Goal: Task Accomplishment & Management: Manage account settings

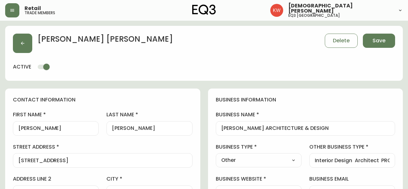
select select "AB"
select select "CA"
select select "CA_EN"
select select "Other"
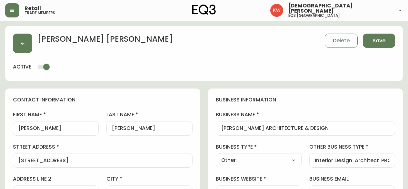
select select "cjw10z96m00006gs08l3o91tv"
select select "false"
click at [28, 46] on button "button" at bounding box center [22, 43] width 19 height 19
click at [386, 43] on button "Save" at bounding box center [379, 41] width 32 height 14
select select
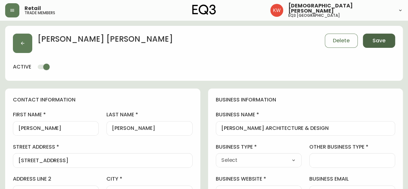
select select
type input "Other"
select select "Other"
type input "Other"
select select "Other"
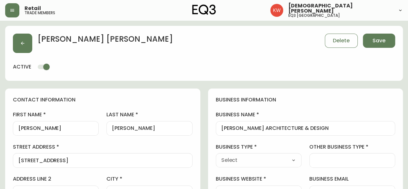
type input "Interior Design Architect PRODUCT DESIGN"
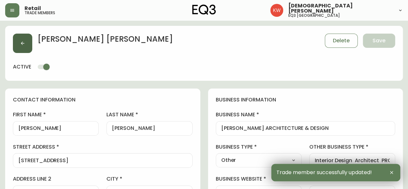
click at [24, 44] on icon "button" at bounding box center [22, 43] width 5 height 5
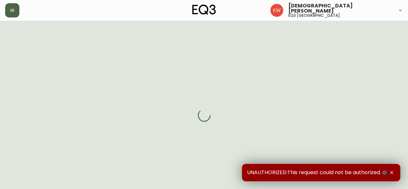
click at [10, 8] on icon "button" at bounding box center [12, 10] width 5 height 5
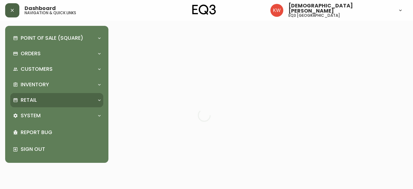
click at [95, 102] on div "Retail" at bounding box center [56, 100] width 93 height 14
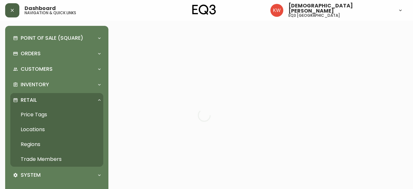
click at [56, 157] on link "Trade Members" at bounding box center [56, 158] width 93 height 15
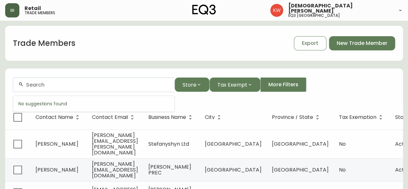
click at [85, 83] on input "text" at bounding box center [97, 85] width 143 height 6
paste input "info@collaborativedesign.ca"
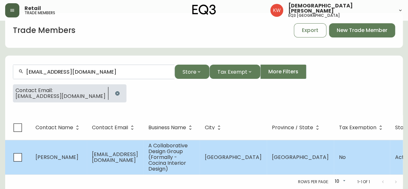
scroll to position [17, 0]
type input "info@collaborativedesign.ca"
click at [68, 156] on td "Chris Salas" at bounding box center [58, 157] width 56 height 34
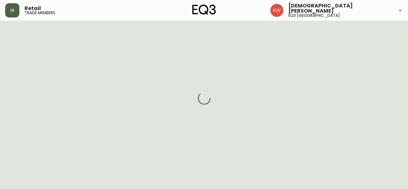
select select "AB"
select select "CA"
select select "CA_EN"
select select "Other"
select select "Interior Designer"
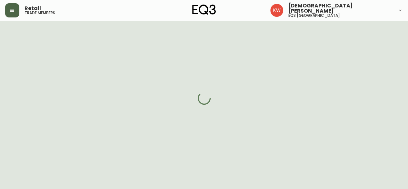
select select "cjw10z96m00006gs08l3o91tv"
select select "false"
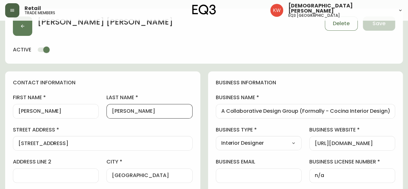
drag, startPoint x: 136, startPoint y: 110, endPoint x: 104, endPoint y: 112, distance: 32.3
click at [104, 112] on div "first name Chris last name Salas street address 2620 Centre Ave NE address line…" at bounding box center [103, 186] width 180 height 184
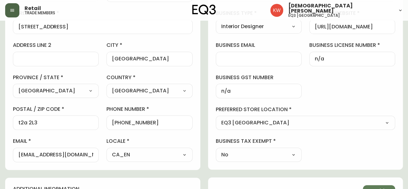
scroll to position [178, 0]
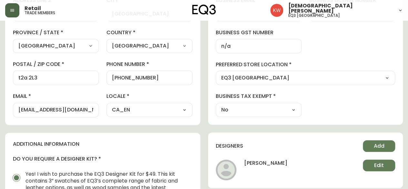
click at [17, 109] on div "info@collaborativedesign.ca" at bounding box center [56, 109] width 86 height 15
drag, startPoint x: 18, startPoint y: 108, endPoint x: 98, endPoint y: 109, distance: 79.6
click at [98, 109] on div "info@collaborativedesign.ca" at bounding box center [56, 109] width 86 height 15
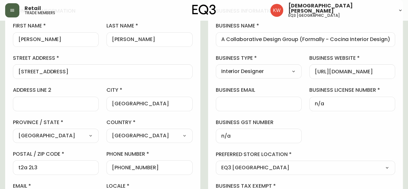
scroll to position [82, 0]
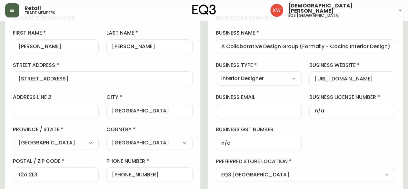
click at [271, 110] on input "business email" at bounding box center [258, 111] width 75 height 6
paste input "info@collaborativedesign.ca"
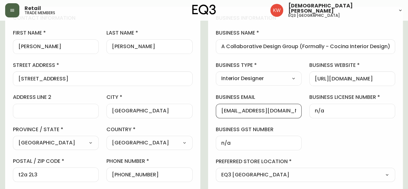
type input "info@collaborativedesign.ca"
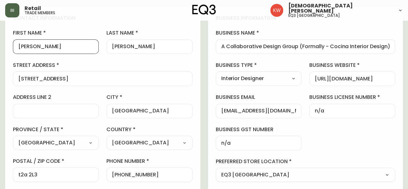
scroll to position [0, 0]
drag, startPoint x: 35, startPoint y: 48, endPoint x: -11, endPoint y: 53, distance: 46.3
type input "Tatum"
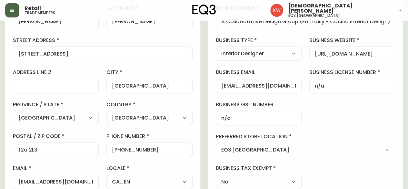
scroll to position [178, 0]
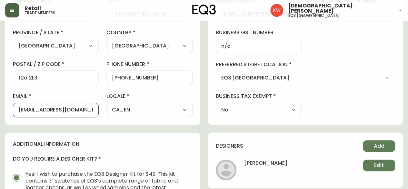
drag, startPoint x: 91, startPoint y: 109, endPoint x: 8, endPoint y: 108, distance: 82.8
click at [8, 108] on div "contact information first name Tatum last name Salas street address 2620 Centre…" at bounding box center [102, 17] width 195 height 215
paste input "tatum@collaborativedesign.ca"
type input "tatum@collaborativedesign.ca"
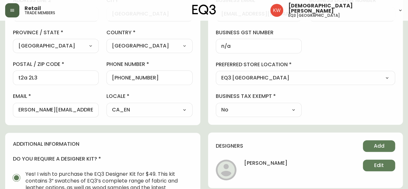
scroll to position [0, 0]
click at [35, 120] on div "contact information first name Tatum last name Salas street address 2620 Centre…" at bounding box center [102, 17] width 195 height 215
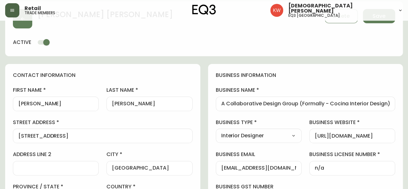
scroll to position [17, 0]
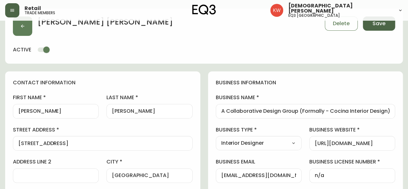
click at [379, 23] on span "Save" at bounding box center [378, 23] width 13 height 7
select select
type input "Other"
select select "Other"
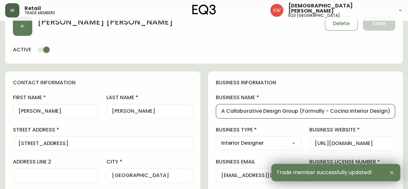
drag, startPoint x: 297, startPoint y: 112, endPoint x: 207, endPoint y: 105, distance: 90.9
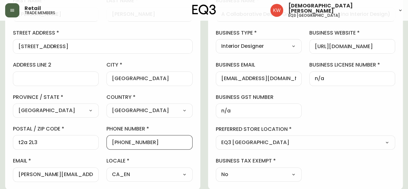
scroll to position [0, 0]
drag, startPoint x: 148, startPoint y: 143, endPoint x: 118, endPoint y: 143, distance: 30.3
click at [118, 143] on input "+14032355369" at bounding box center [149, 142] width 75 height 6
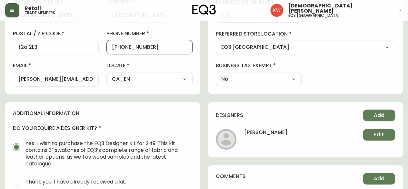
scroll to position [210, 0]
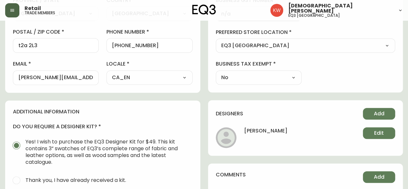
click at [18, 77] on div "tatum@collaborativedesign.ca" at bounding box center [56, 77] width 86 height 15
drag, startPoint x: 91, startPoint y: 77, endPoint x: 6, endPoint y: 80, distance: 84.8
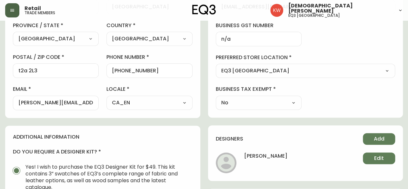
scroll to position [146, 0]
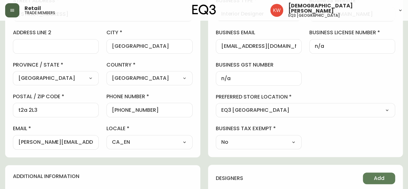
click at [220, 46] on div "info@collaborativedesign.ca" at bounding box center [259, 46] width 86 height 15
drag, startPoint x: 294, startPoint y: 45, endPoint x: 268, endPoint y: 45, distance: 25.8
click at [268, 45] on div "info@collaborativedesign.ca" at bounding box center [259, 46] width 86 height 15
drag, startPoint x: 295, startPoint y: 46, endPoint x: 211, endPoint y: 49, distance: 83.5
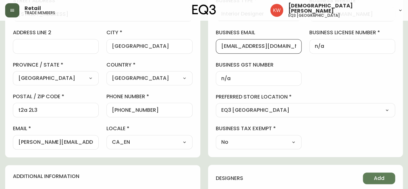
click at [211, 49] on div "business information business name A Collaborative Design Group (Formally - Coc…" at bounding box center [305, 49] width 195 height 214
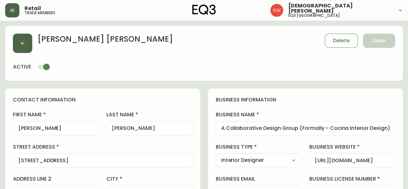
click at [18, 42] on button "button" at bounding box center [22, 43] width 19 height 19
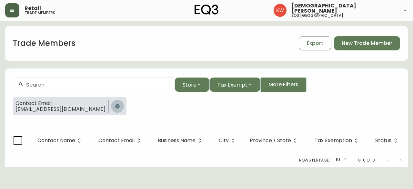
click at [115, 105] on icon "button" at bounding box center [117, 106] width 4 height 4
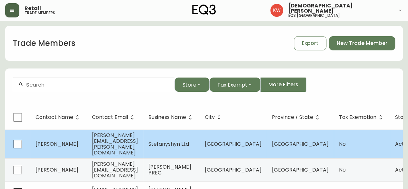
click at [143, 141] on td "terri.garland@yahoo.ca" at bounding box center [115, 143] width 56 height 29
select select "AB"
select select "CA"
select select "CA_EN"
select select "Advertisement"
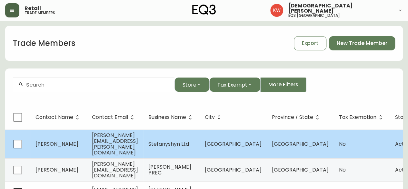
select select "Other"
select select "false"
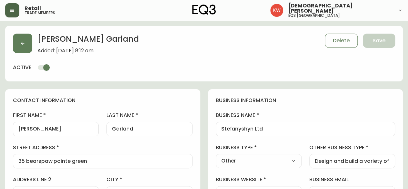
type input "EQ3 [GEOGRAPHIC_DATA]"
select select "cjw10z96m00006gs08l3o91tv"
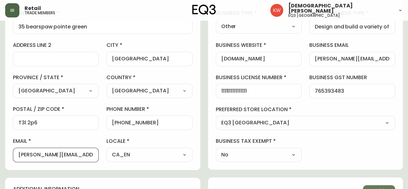
drag, startPoint x: 58, startPoint y: 155, endPoint x: 10, endPoint y: 157, distance: 48.7
click at [10, 157] on div "contact information first name Terri last name Garland street address 35 bearsp…" at bounding box center [102, 62] width 195 height 215
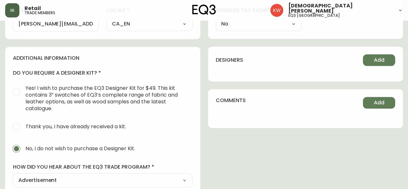
scroll to position [199, 0]
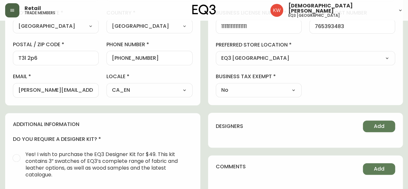
click at [93, 91] on div "terri.garland@yahoo.ca" at bounding box center [56, 90] width 86 height 15
click at [88, 91] on input "terri.garland@yahoo.ca" at bounding box center [55, 90] width 75 height 6
drag, startPoint x: 87, startPoint y: 90, endPoint x: 10, endPoint y: 92, distance: 77.1
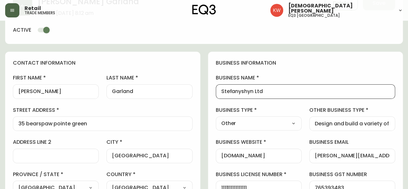
drag, startPoint x: 266, startPoint y: 92, endPoint x: 205, endPoint y: 97, distance: 61.4
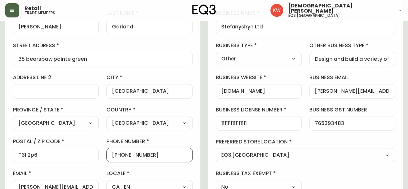
drag, startPoint x: 140, startPoint y: 151, endPoint x: 117, endPoint y: 152, distance: 22.9
click at [117, 152] on input "+15877002637" at bounding box center [149, 154] width 75 height 6
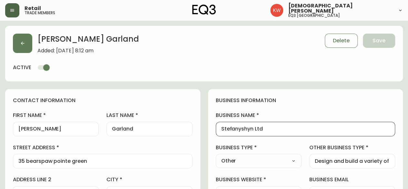
drag, startPoint x: 280, startPoint y: 127, endPoint x: 276, endPoint y: 125, distance: 5.0
click at [276, 126] on input "Stefanyshyn Ltd" at bounding box center [305, 129] width 169 height 6
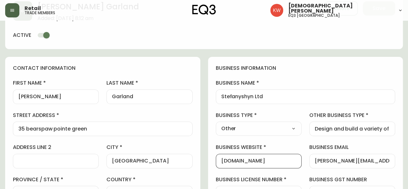
drag, startPoint x: 279, startPoint y: 162, endPoint x: 187, endPoint y: 163, distance: 92.2
drag, startPoint x: 277, startPoint y: 98, endPoint x: 207, endPoint y: 97, distance: 70.3
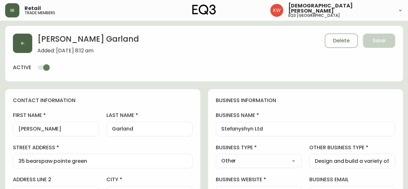
click at [26, 46] on button "button" at bounding box center [22, 43] width 19 height 19
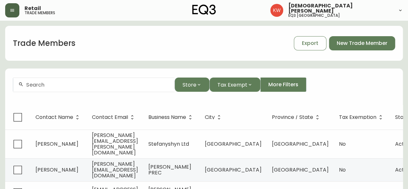
click at [60, 83] on input "text" at bounding box center [97, 85] width 143 height 6
paste input "[EMAIL_ADDRESS][DOMAIN_NAME]"
type input "[EMAIL_ADDRESS][DOMAIN_NAME]"
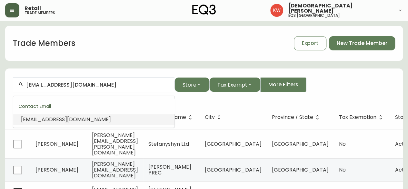
click at [56, 123] on li "[EMAIL_ADDRESS][DOMAIN_NAME]" at bounding box center [93, 119] width 161 height 11
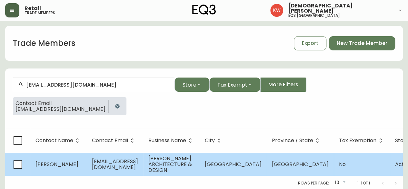
click at [111, 158] on td "[EMAIL_ADDRESS][DOMAIN_NAME]" at bounding box center [115, 163] width 56 height 23
select select "AB"
select select "CA"
select select "CA_EN"
select select "Other"
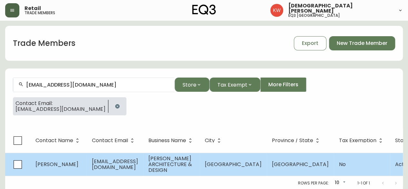
select select "Other"
select select "false"
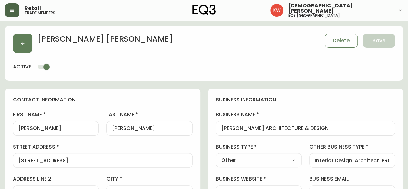
type input "EQ3 [GEOGRAPHIC_DATA]"
select select "cjw10z96m00006gs08l3o91tv"
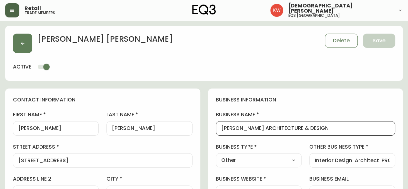
drag, startPoint x: 324, startPoint y: 130, endPoint x: 220, endPoint y: 131, distance: 104.1
click at [220, 131] on div "[PERSON_NAME] ARCHITECTURE & DESIGN" at bounding box center [306, 128] width 180 height 15
click at [23, 44] on icon "button" at bounding box center [22, 43] width 5 height 5
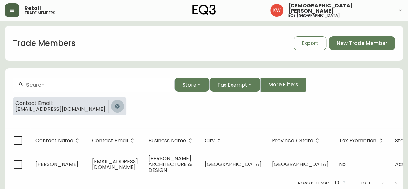
click at [115, 106] on icon "button" at bounding box center [117, 105] width 5 height 5
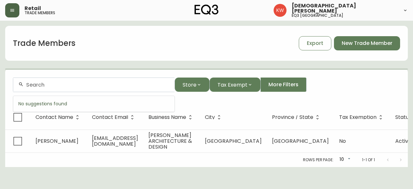
click at [91, 83] on input "text" at bounding box center [97, 85] width 143 height 6
paste input "spencer@010110.ca"
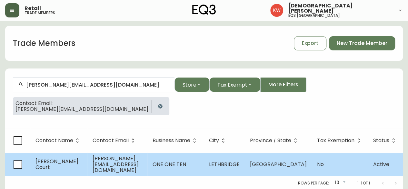
type input "spencer@010110.ca"
click at [75, 163] on td "Spencer Court" at bounding box center [58, 163] width 57 height 23
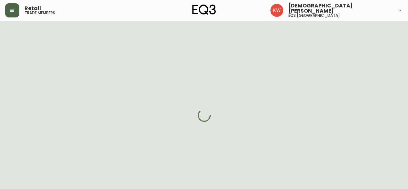
select select "AB"
select select "CA"
select select "CA_EN"
select select "Other"
select select "Architect"
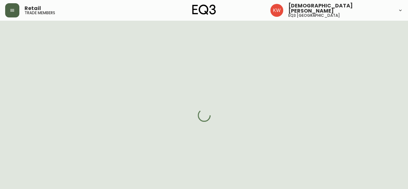
select select "cjw10z96m00006gs08l3o91tv"
select select "false"
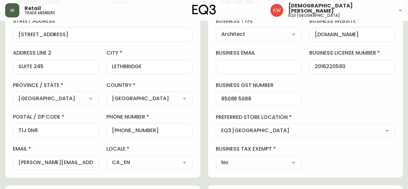
scroll to position [129, 0]
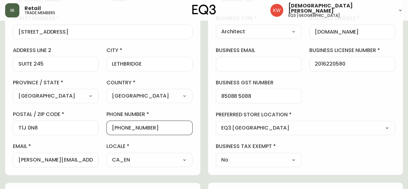
drag, startPoint x: 154, startPoint y: 126, endPoint x: 118, endPoint y: 125, distance: 35.8
click at [118, 125] on input "+15878003365" at bounding box center [149, 127] width 75 height 6
